Goal: Task Accomplishment & Management: Complete application form

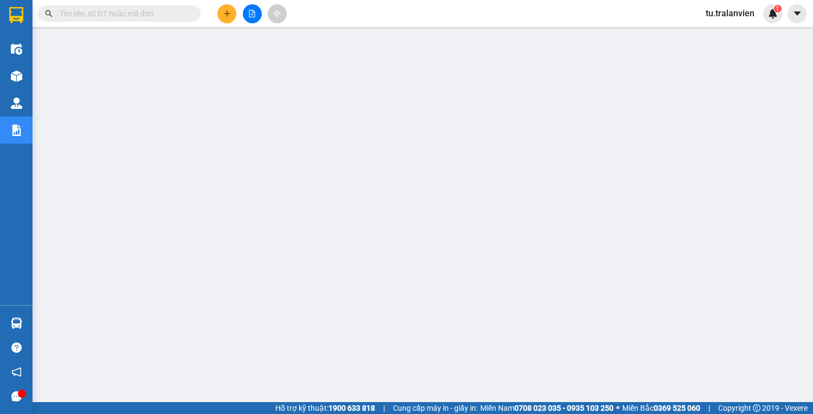
click at [107, 10] on input "text" at bounding box center [124, 14] width 128 height 12
paste input "Q51410250827"
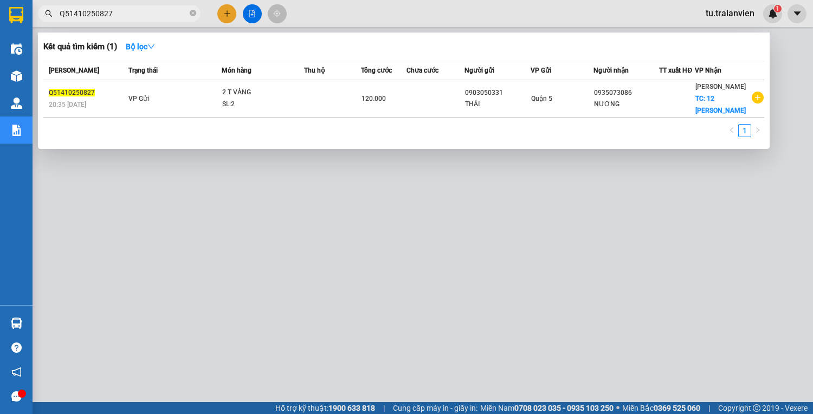
click at [126, 9] on input "Q51410250827" at bounding box center [124, 14] width 128 height 12
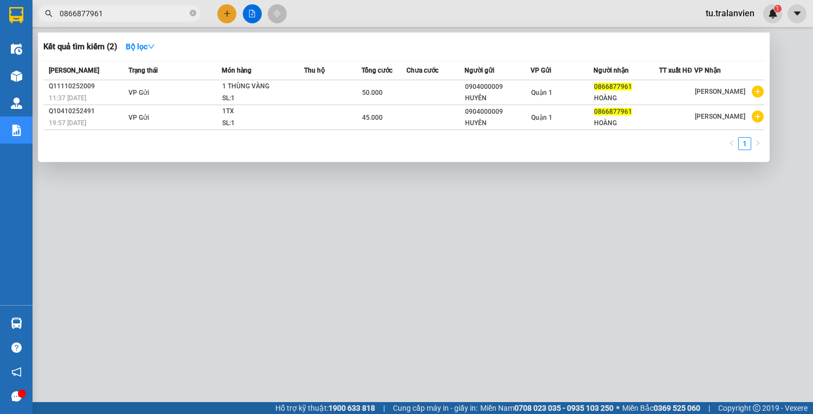
click at [133, 11] on input "0866877961" at bounding box center [124, 14] width 128 height 12
paste input "Q51310250007"
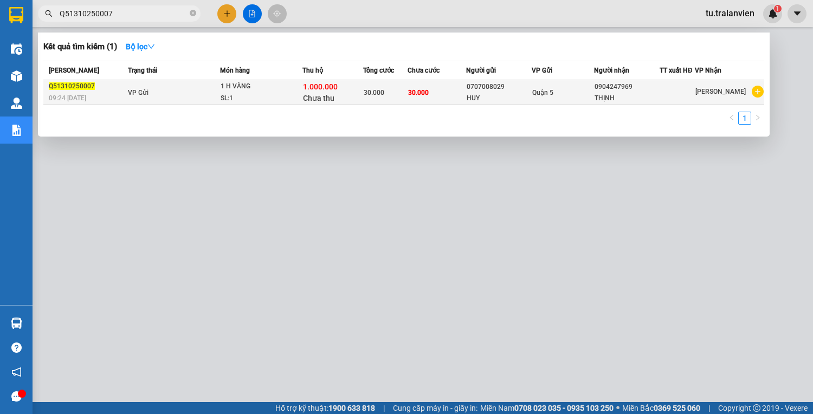
type input "Q51310250007"
click at [270, 98] on div "SL: 1" at bounding box center [261, 99] width 81 height 12
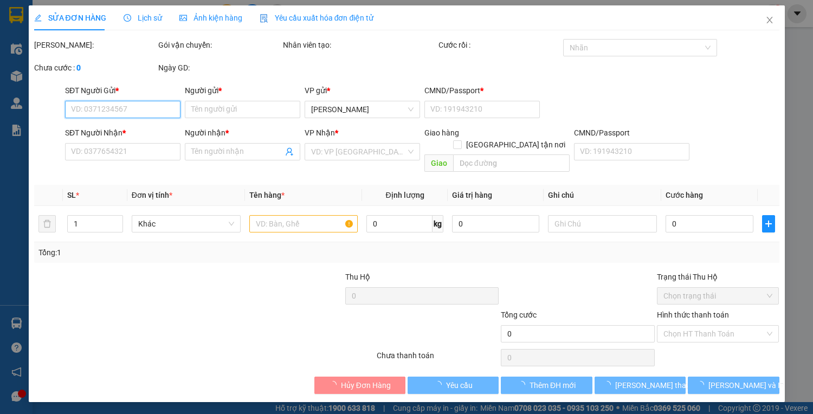
type input "0707008029"
type input "HUY"
type input "1"
type input "0904247969"
type input "THỊNH"
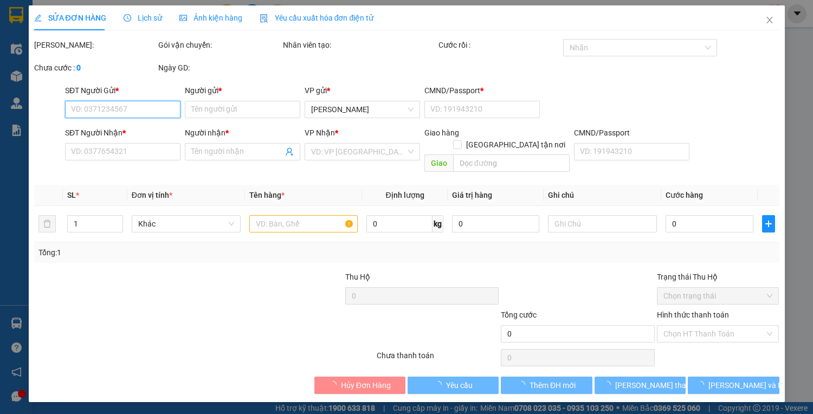
type input "1.000.000"
type input "30.000"
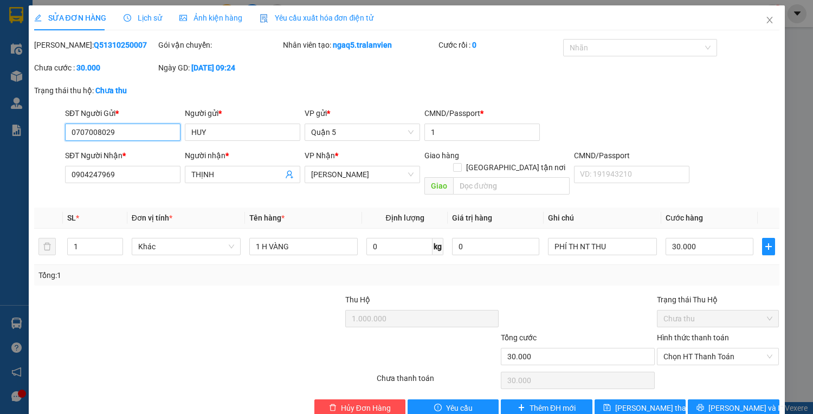
click at [145, 136] on input "0707008029" at bounding box center [122, 132] width 115 height 17
click at [767, 21] on span "Close" at bounding box center [770, 20] width 30 height 30
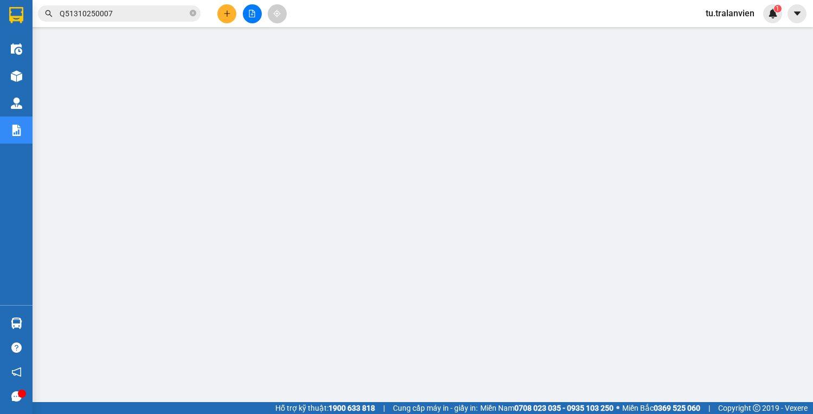
click at [222, 17] on button at bounding box center [226, 13] width 19 height 19
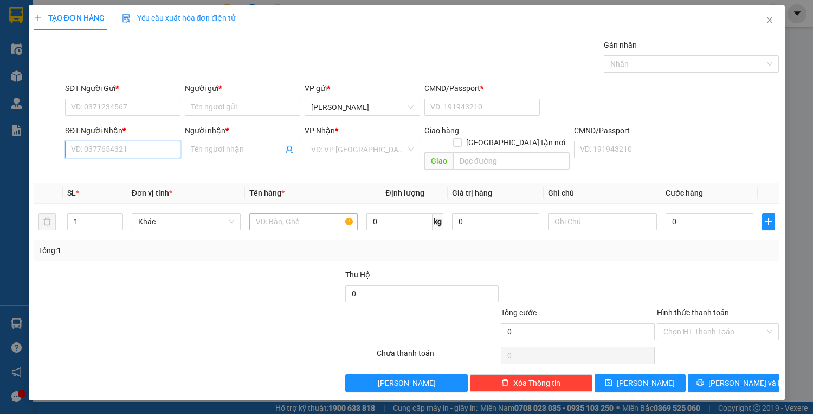
click at [131, 150] on input "SĐT Người Nhận *" at bounding box center [122, 149] width 115 height 17
paste input "0707008029"
type input "0707008029"
click at [204, 154] on input "Người nhận *" at bounding box center [237, 150] width 92 height 12
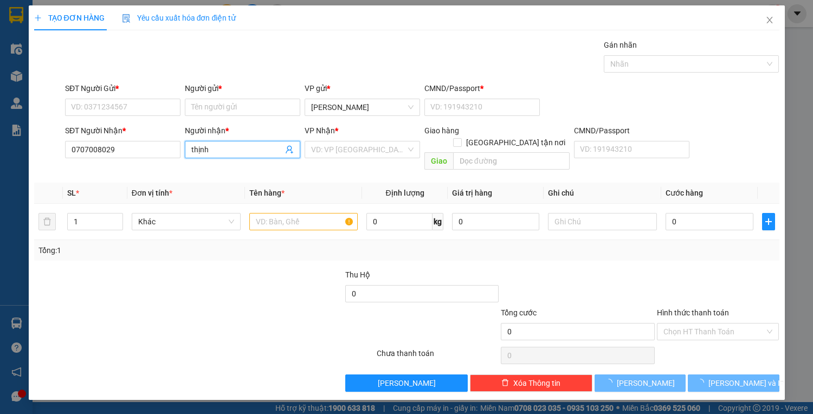
type input "thịnh"
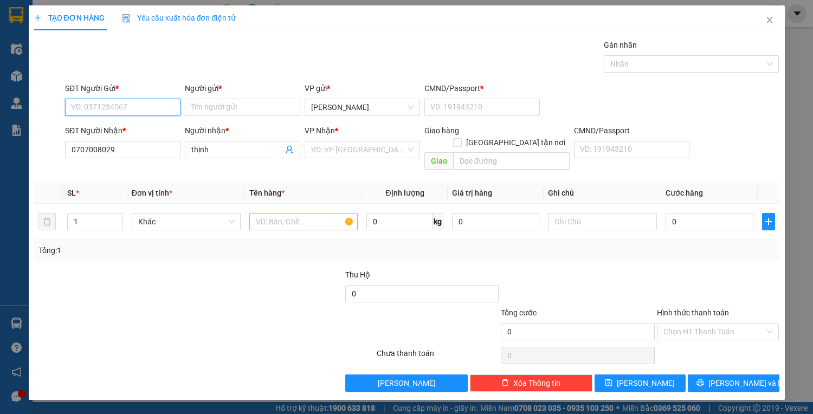
click at [133, 101] on input "SĐT Người Gửi *" at bounding box center [122, 107] width 115 height 17
paste input "0904247969"
type input "0904247969"
click at [247, 113] on input "Người gửi *" at bounding box center [242, 107] width 115 height 17
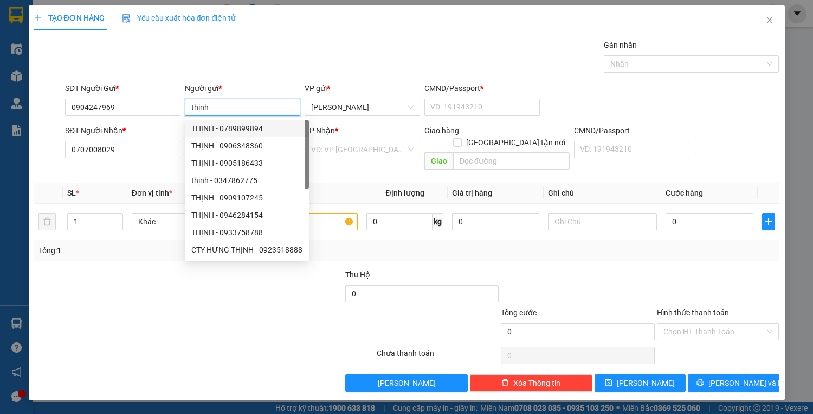
type input "thịnh"
drag, startPoint x: 123, startPoint y: 128, endPoint x: 145, endPoint y: 131, distance: 22.4
click at [124, 128] on b "*" at bounding box center [124, 130] width 3 height 9
click at [124, 141] on input "0707008029" at bounding box center [122, 149] width 115 height 17
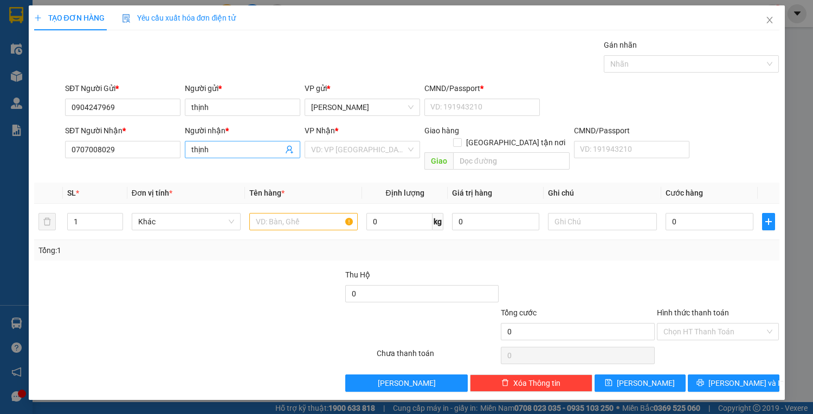
click at [200, 147] on input "thịnh" at bounding box center [237, 150] width 92 height 12
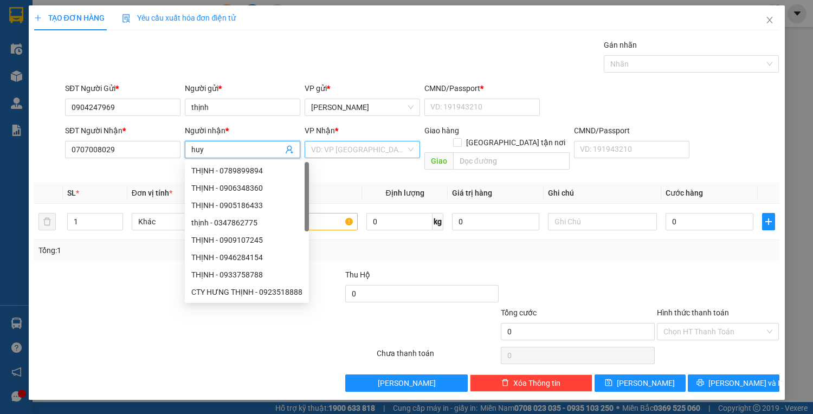
type input "huy"
click at [361, 156] on input "search" at bounding box center [358, 150] width 95 height 16
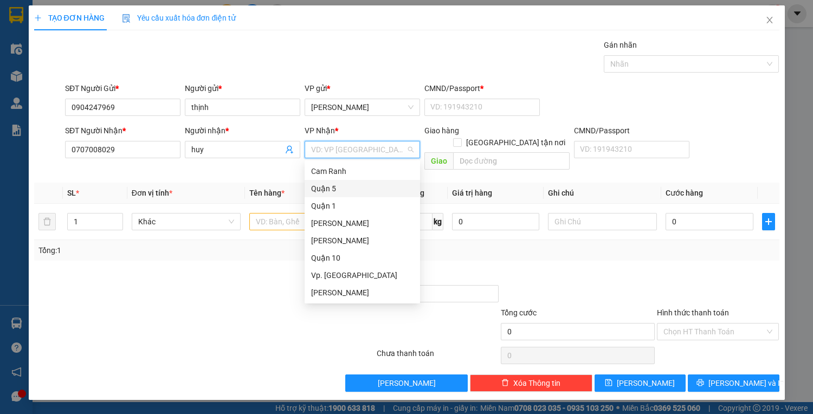
click at [332, 187] on div "Quận 5" at bounding box center [362, 189] width 102 height 12
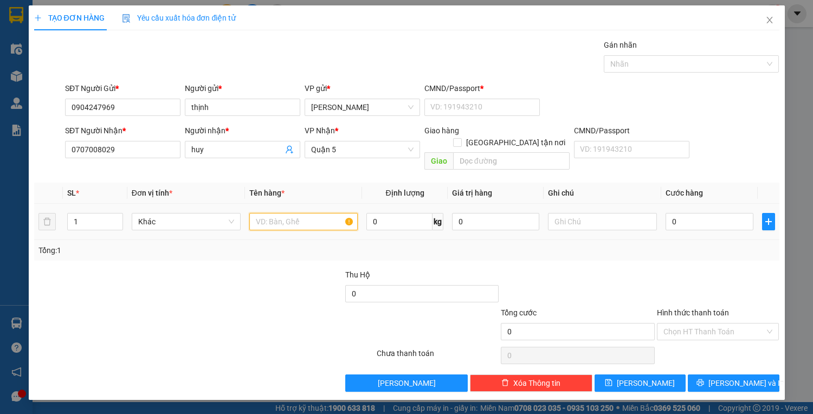
click at [279, 216] on input "text" at bounding box center [303, 221] width 109 height 17
type input "1 pbi th 1.000.000"
click at [434, 100] on input "CMND/Passport *" at bounding box center [482, 107] width 115 height 17
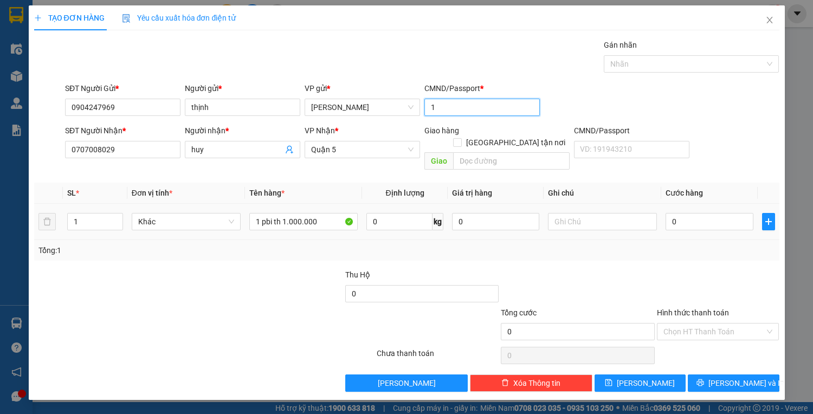
type input "1"
click at [717, 219] on div "0" at bounding box center [709, 222] width 87 height 22
click at [716, 213] on input "0" at bounding box center [709, 221] width 87 height 17
type input "2"
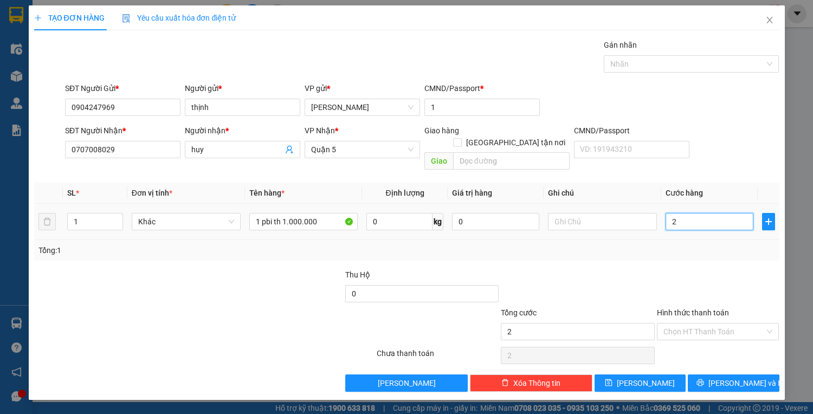
type input "2"
type input "20"
type input "20.000"
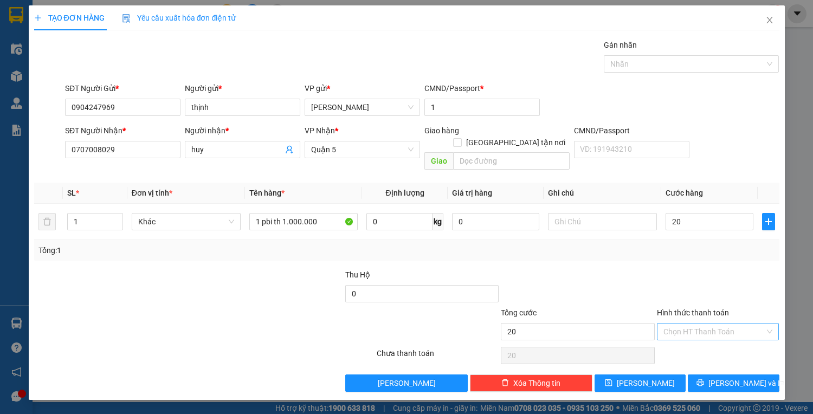
type input "20.000"
click at [724, 324] on input "Hình thức thanh toán" at bounding box center [715, 332] width 102 height 16
click at [723, 335] on div "Tại văn phòng" at bounding box center [719, 341] width 110 height 12
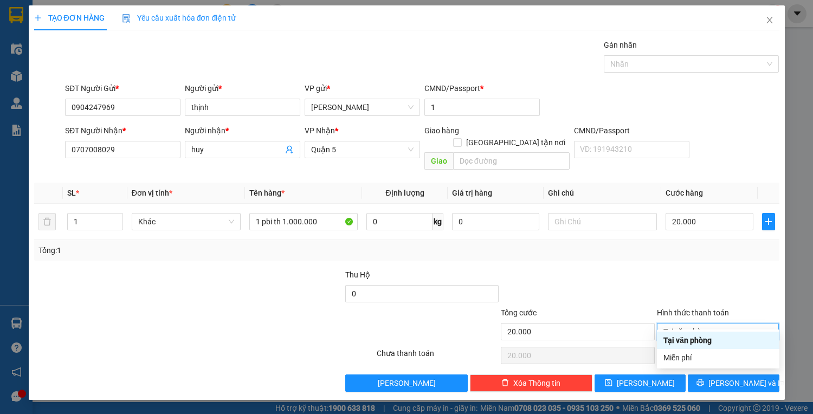
type input "0"
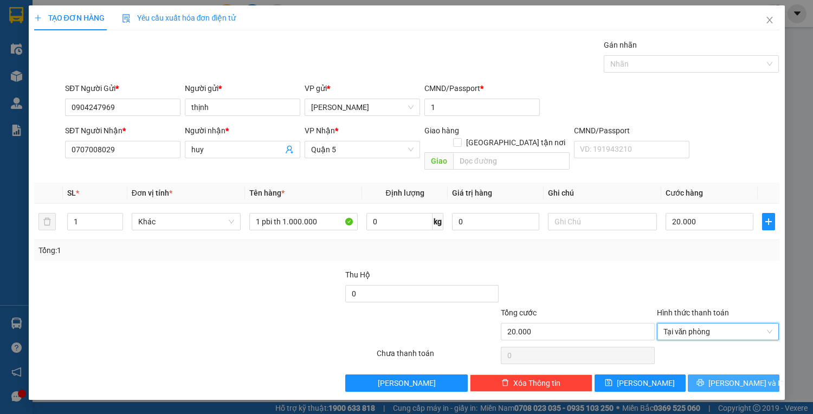
click at [727, 377] on span "[PERSON_NAME] và In" at bounding box center [747, 383] width 76 height 12
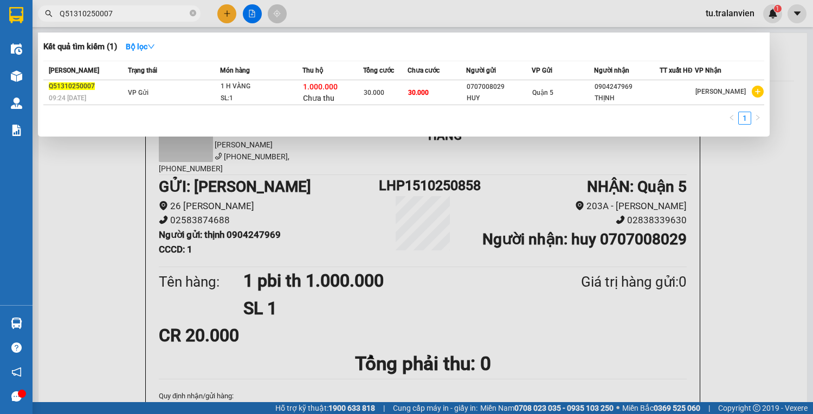
click at [134, 15] on input "Q51310250007" at bounding box center [124, 14] width 128 height 12
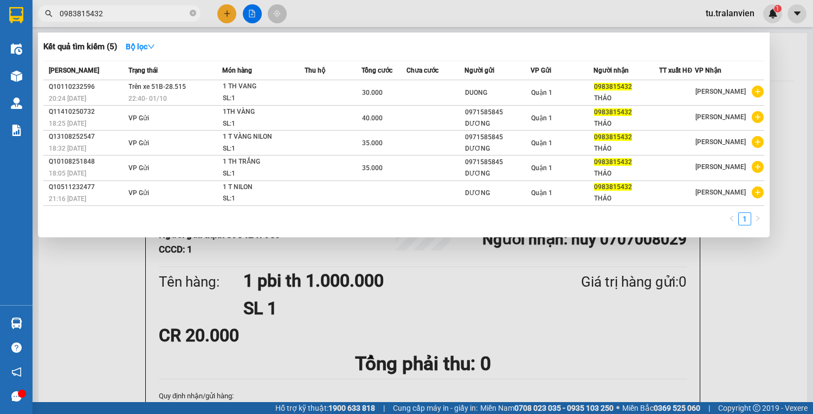
type input "0983815432"
